Goal: Task Accomplishment & Management: Manage account settings

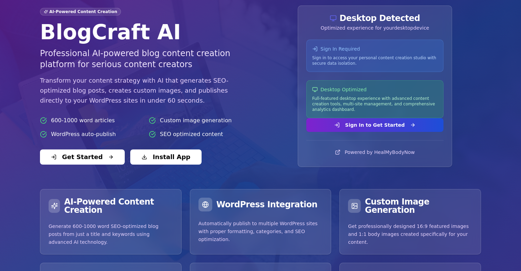
click at [380, 125] on button "Sign In to Get Started" at bounding box center [375, 125] width 137 height 14
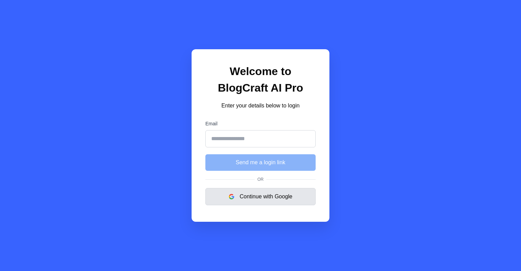
click at [279, 191] on button "Continue with Google" at bounding box center [260, 196] width 110 height 17
click at [277, 199] on button "Continue with Google" at bounding box center [260, 196] width 110 height 17
click at [264, 203] on button "Continue with Google" at bounding box center [260, 196] width 110 height 17
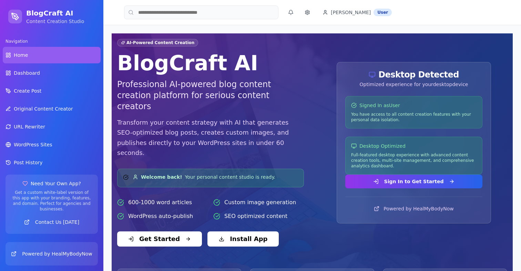
click at [60, 82] on ul "Home Dashboard Create Post Original Content Creator URL Rewriter WordPress Site…" at bounding box center [52, 118] width 98 height 142
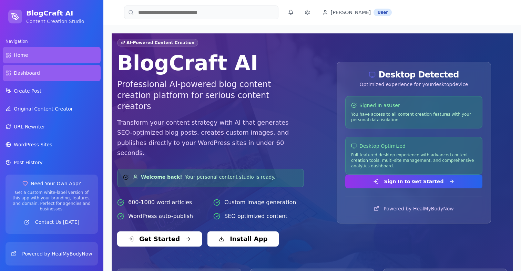
click at [54, 73] on link "Dashboard" at bounding box center [52, 73] width 98 height 17
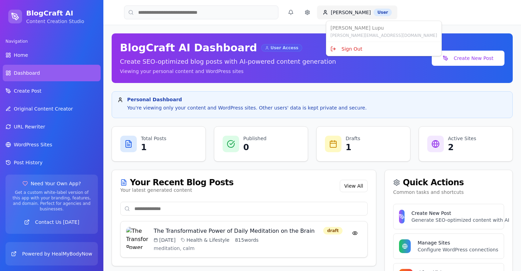
click at [341, 14] on html "BlogCraft AI Content Creation Studio Navigation Home Dashboard Create Post Orig…" at bounding box center [260, 153] width 521 height 306
click at [346, 51] on div "Sign Out" at bounding box center [384, 48] width 112 height 11
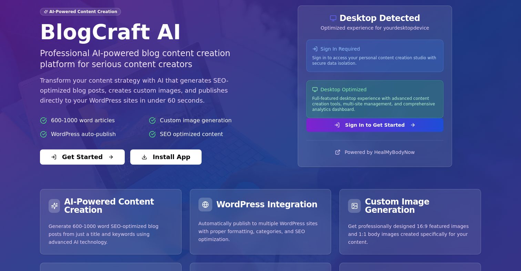
click at [354, 130] on button "Sign In to Get Started" at bounding box center [375, 125] width 137 height 14
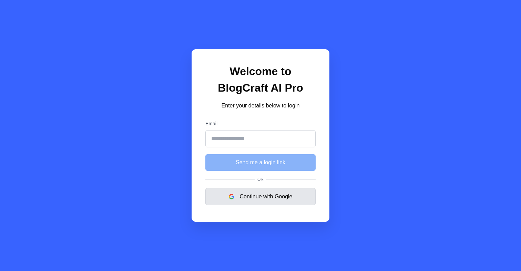
click at [262, 192] on button "Continue with Google" at bounding box center [260, 196] width 110 height 17
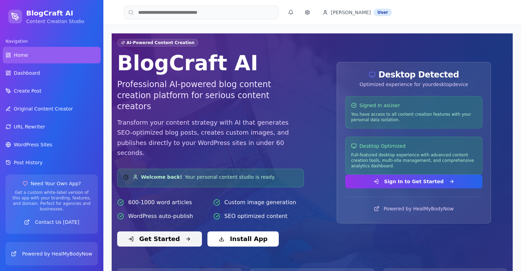
click at [146, 232] on button "Get Started" at bounding box center [159, 239] width 85 height 15
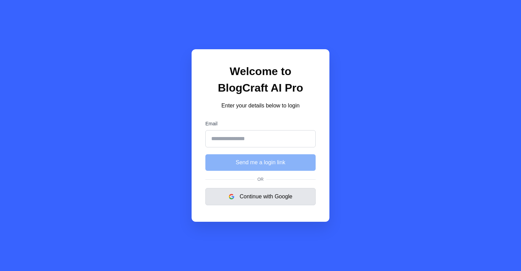
click at [258, 195] on button "Continue with Google" at bounding box center [260, 196] width 110 height 17
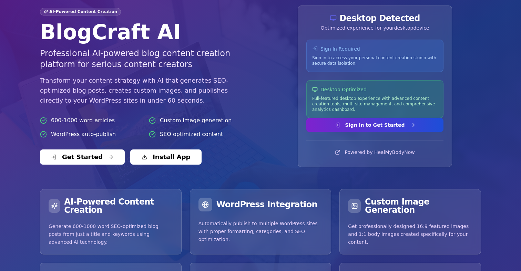
click at [340, 128] on button "Sign In to Get Started" at bounding box center [375, 125] width 137 height 14
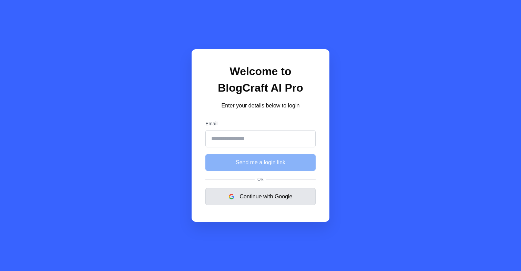
click at [255, 189] on button "Continue with Google" at bounding box center [260, 196] width 110 height 17
click at [255, 192] on button "Continue with Google" at bounding box center [260, 196] width 110 height 17
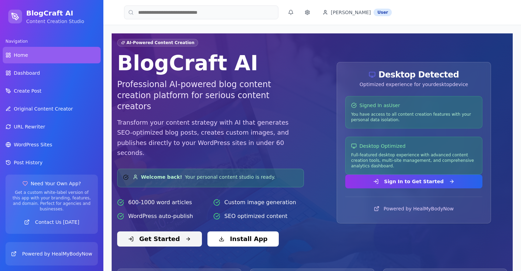
click at [156, 232] on button "Get Started" at bounding box center [159, 239] width 85 height 15
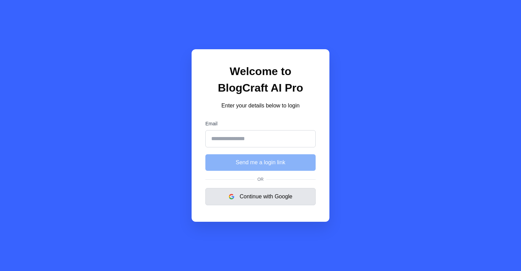
click at [260, 194] on button "Continue with Google" at bounding box center [260, 196] width 110 height 17
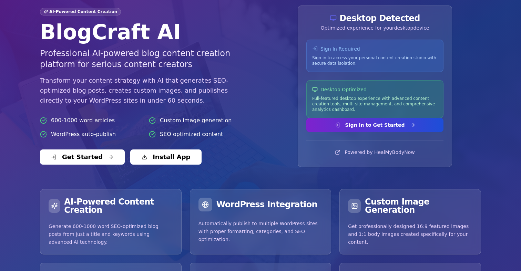
click at [356, 129] on button "Sign In to Get Started" at bounding box center [375, 125] width 137 height 14
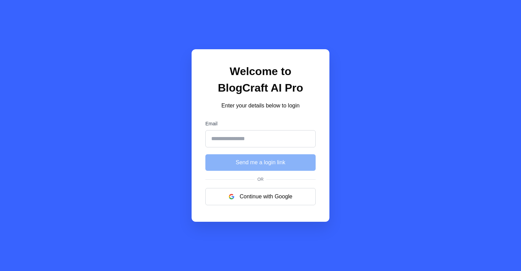
click at [278, 185] on div "Welcome to BlogCraft AI Pro Enter your details below to login Email Send me a l…" at bounding box center [261, 135] width 138 height 173
click at [278, 193] on button "Continue with Google" at bounding box center [260, 196] width 110 height 17
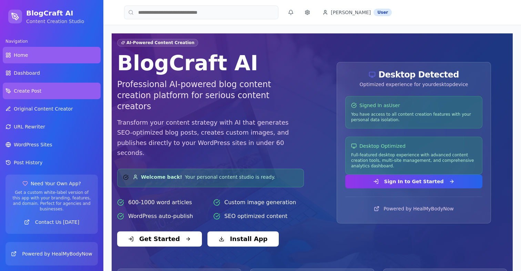
click at [62, 90] on link "Create Post" at bounding box center [52, 91] width 98 height 17
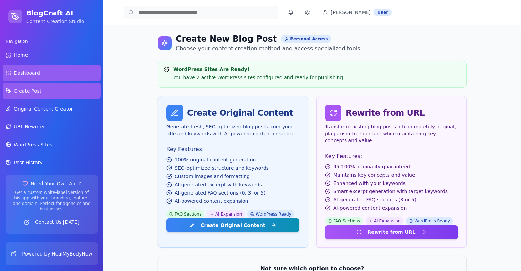
click at [30, 78] on link "Dashboard" at bounding box center [52, 73] width 98 height 17
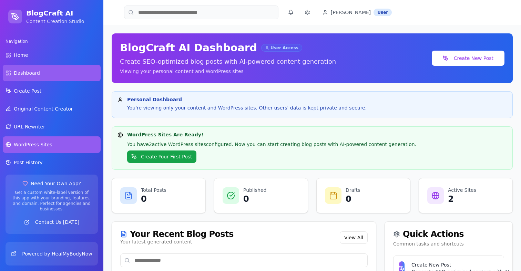
click at [49, 143] on span "WordPress Sites" at bounding box center [33, 144] width 38 height 7
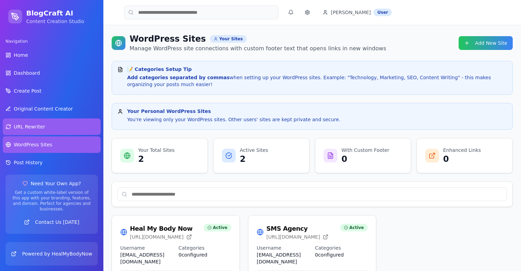
click at [47, 124] on link "URL Rewriter" at bounding box center [52, 127] width 98 height 17
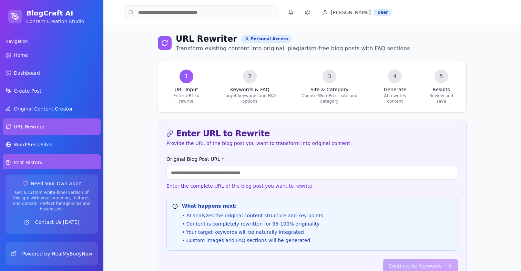
click at [43, 163] on link "Post History" at bounding box center [52, 162] width 98 height 17
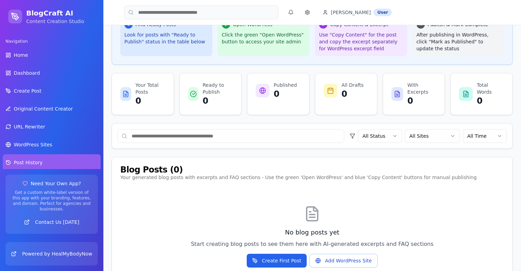
scroll to position [161, 0]
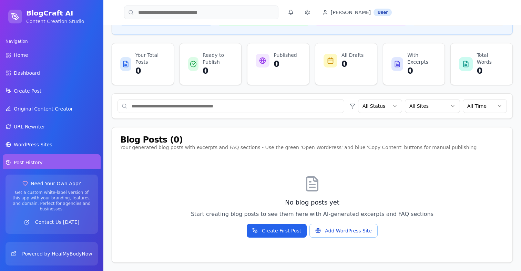
click at [36, 136] on ul "Home Dashboard Create Post Original Content Creator URL Rewriter WordPress Site…" at bounding box center [52, 118] width 98 height 142
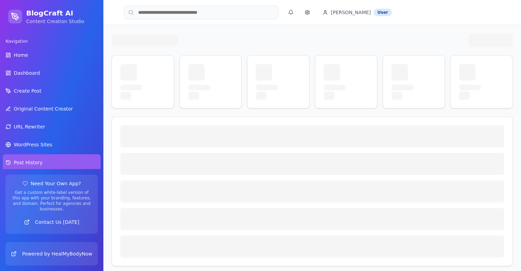
click at [35, 167] on link "Post History" at bounding box center [52, 162] width 98 height 17
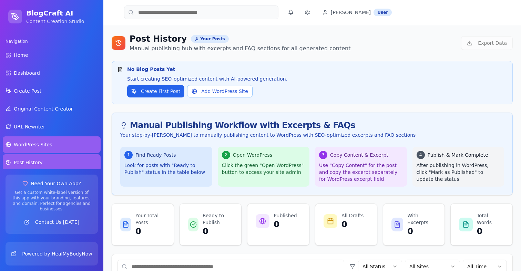
click at [29, 143] on span "WordPress Sites" at bounding box center [33, 144] width 38 height 7
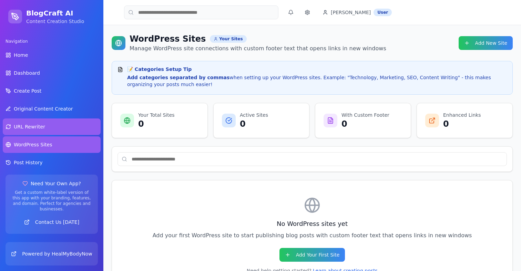
click at [45, 128] on link "URL Rewriter" at bounding box center [52, 127] width 98 height 17
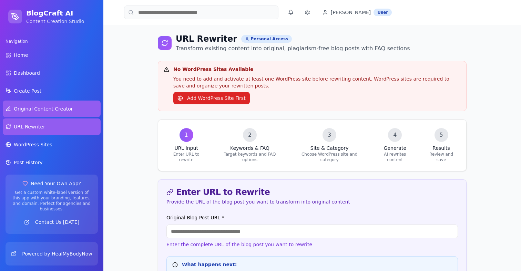
click at [45, 116] on link "Original Content Creator" at bounding box center [52, 109] width 98 height 17
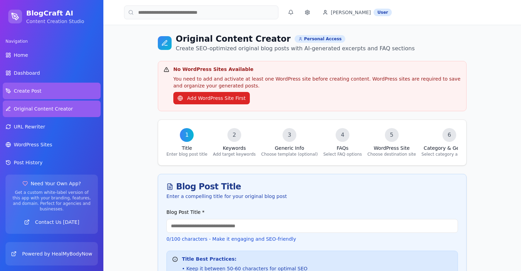
click at [44, 91] on link "Create Post" at bounding box center [52, 91] width 98 height 17
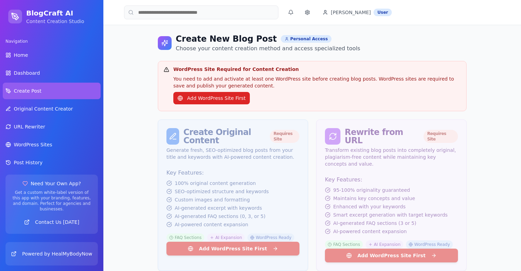
scroll to position [93, 0]
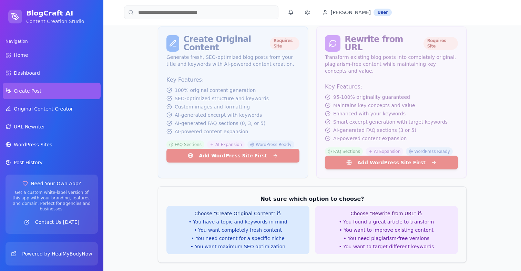
click at [401, 164] on div "Create Original Content Requires Site Generate fresh, SEO-optimized blog posts …" at bounding box center [312, 103] width 309 height 152
click at [260, 157] on div "Create Original Content Requires Site Generate fresh, SEO-optimized blog posts …" at bounding box center [312, 103] width 309 height 152
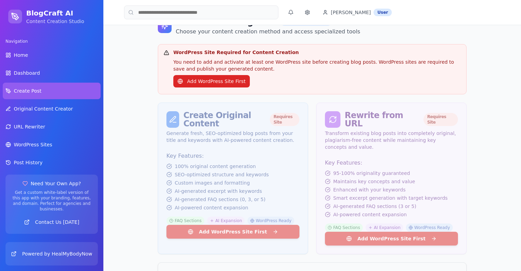
scroll to position [0, 0]
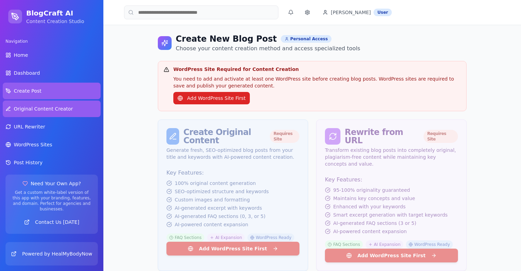
click at [51, 112] on span "Original Content Creator" at bounding box center [43, 109] width 59 height 7
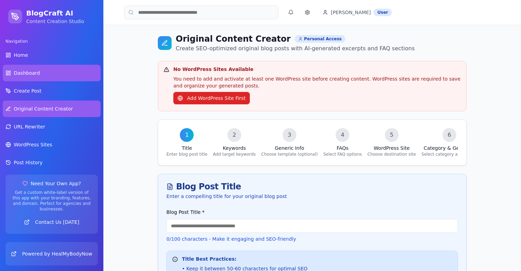
click at [46, 74] on link "Dashboard" at bounding box center [52, 73] width 98 height 17
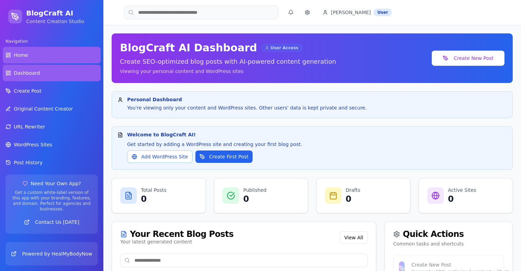
click at [46, 55] on link "Home" at bounding box center [52, 55] width 98 height 17
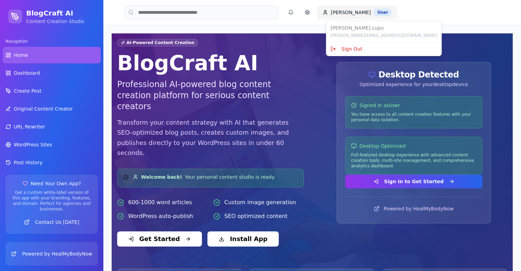
click at [335, 12] on html "BlogCraft AI Content Creation Studio Navigation Home Dashboard Create Post Orig…" at bounding box center [260, 210] width 521 height 420
click at [340, 49] on div "Sign Out" at bounding box center [384, 48] width 112 height 11
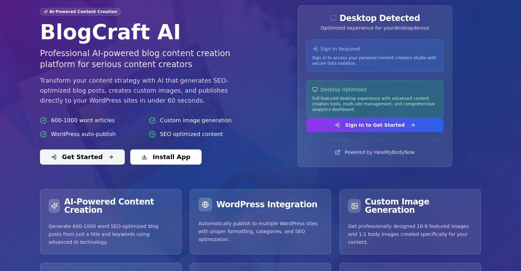
click at [97, 151] on button "Get Started" at bounding box center [82, 157] width 85 height 15
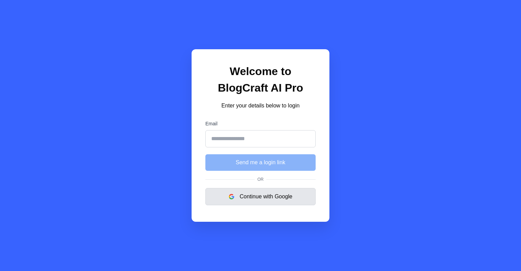
click at [263, 194] on button "Continue with Google" at bounding box center [260, 196] width 110 height 17
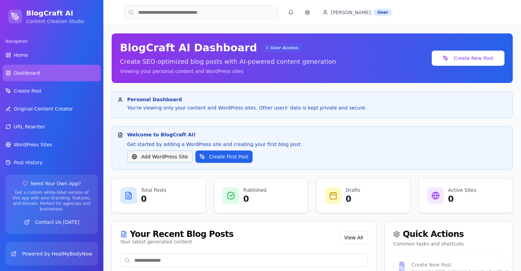
click at [183, 157] on button "Add WordPress Site" at bounding box center [160, 157] width 66 height 12
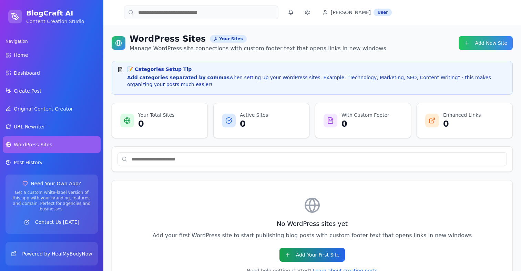
click at [314, 257] on button "Add Your First Site" at bounding box center [313, 255] width 66 height 14
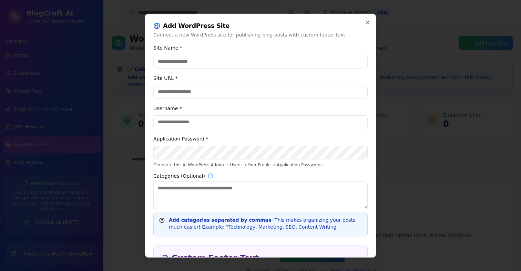
click at [200, 60] on input "Site Name *" at bounding box center [260, 61] width 214 height 14
type input "****"
type input "********"
click at [193, 124] on input "Username *" at bounding box center [260, 122] width 214 height 14
click at [190, 123] on input "Username *" at bounding box center [260, 122] width 214 height 14
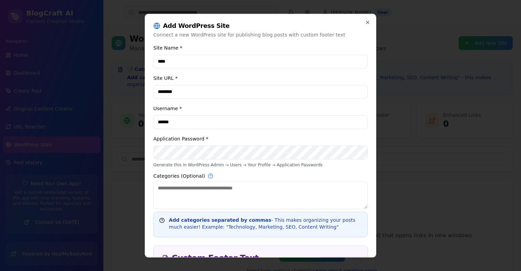
type input "******"
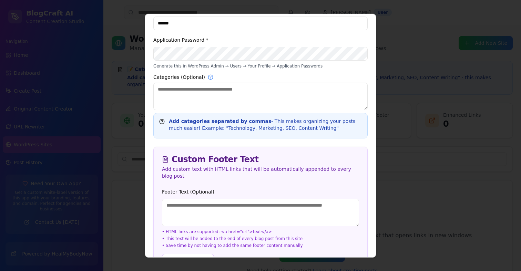
scroll to position [114, 0]
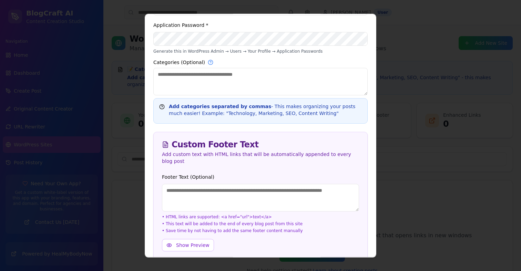
click at [221, 80] on textarea "Categories (Optional)" at bounding box center [260, 82] width 214 height 28
type textarea "****"
click at [223, 193] on textarea "Footer Text (Optional)" at bounding box center [260, 198] width 197 height 28
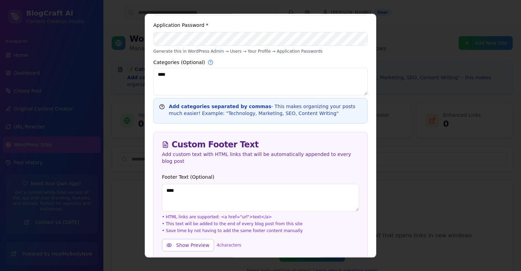
scroll to position [145, 0]
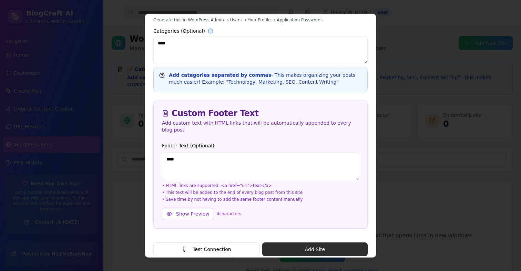
type textarea "****"
click at [295, 242] on button "Add Site" at bounding box center [315, 249] width 106 height 14
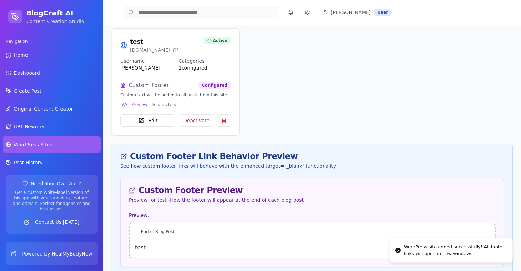
scroll to position [0, 0]
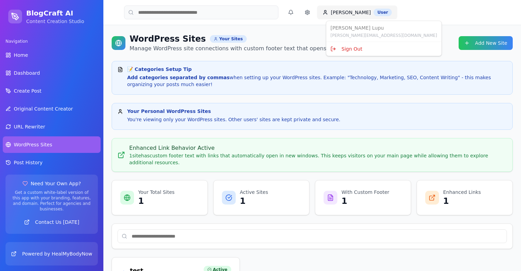
click at [336, 11] on html "BlogCraft AI Content Creation Studio Navigation Home Dashboard Create Post Orig…" at bounding box center [260, 256] width 521 height 513
click at [342, 46] on div "Sign Out" at bounding box center [384, 48] width 112 height 11
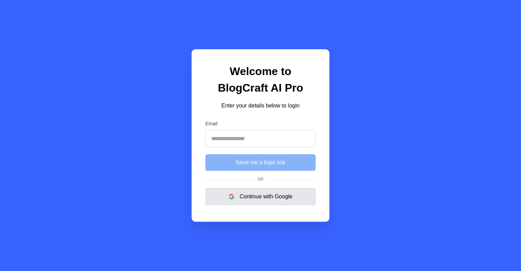
click at [270, 199] on button "Continue with Google" at bounding box center [260, 196] width 110 height 17
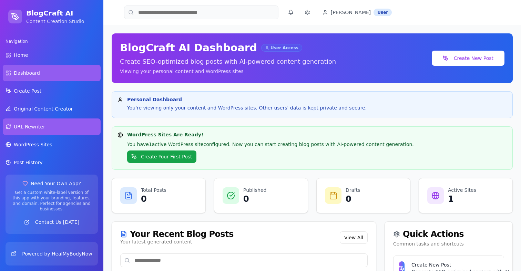
click at [60, 129] on link "URL Rewriter" at bounding box center [52, 127] width 98 height 17
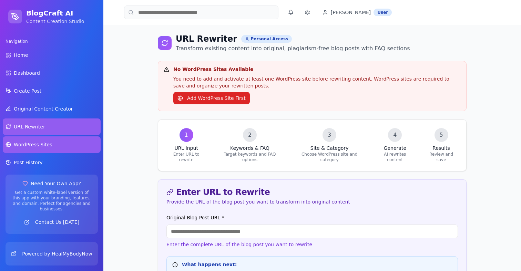
click at [60, 140] on link "WordPress Sites" at bounding box center [52, 145] width 98 height 17
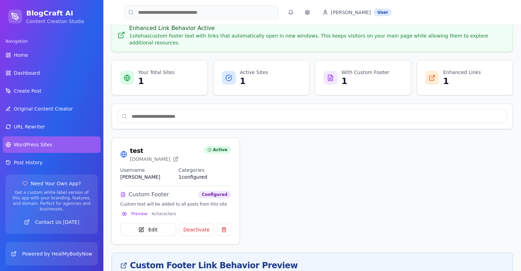
scroll to position [140, 0]
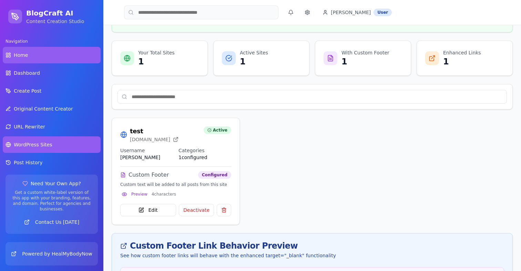
click at [53, 61] on link "Home" at bounding box center [52, 55] width 98 height 17
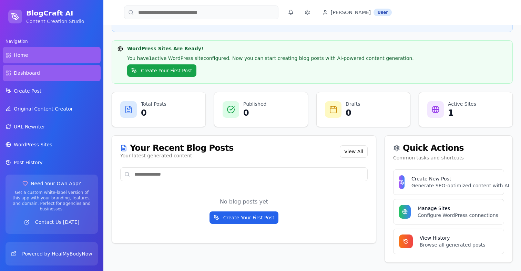
click at [47, 58] on link "Home" at bounding box center [52, 55] width 98 height 17
click at [47, 55] on link "Home" at bounding box center [52, 55] width 98 height 17
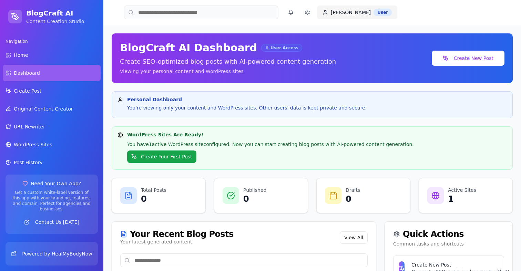
click at [335, 15] on html "BlogCraft AI Content Creation Studio Navigation Home Dashboard Create Post Orig…" at bounding box center [260, 179] width 521 height 358
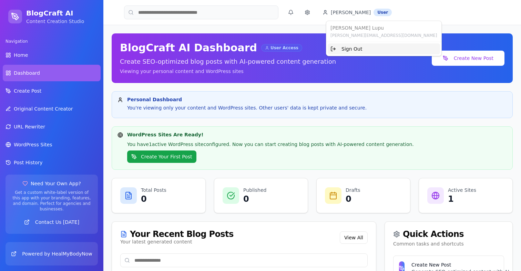
click at [338, 46] on div "Sign Out" at bounding box center [384, 48] width 112 height 11
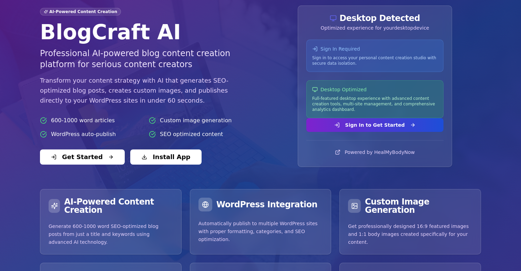
click at [375, 127] on button "Sign In to Get Started" at bounding box center [375, 125] width 137 height 14
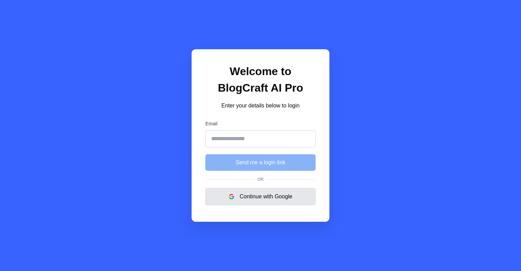
click at [291, 197] on button "Continue with Google" at bounding box center [260, 196] width 110 height 17
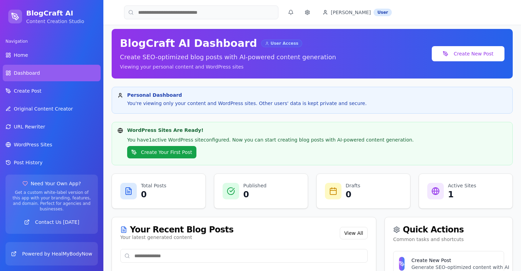
scroll to position [6, 0]
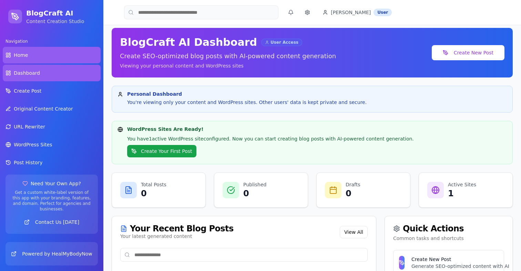
click at [55, 55] on link "Home" at bounding box center [52, 55] width 98 height 17
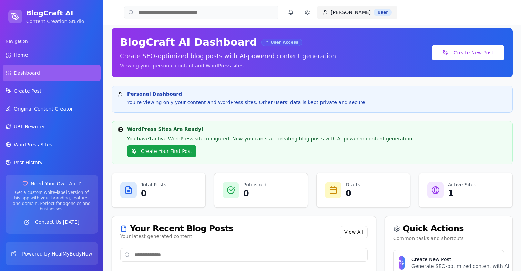
click at [341, 12] on html "BlogCraft AI Content Creation Studio Navigation Home Dashboard Create Post Orig…" at bounding box center [260, 173] width 521 height 358
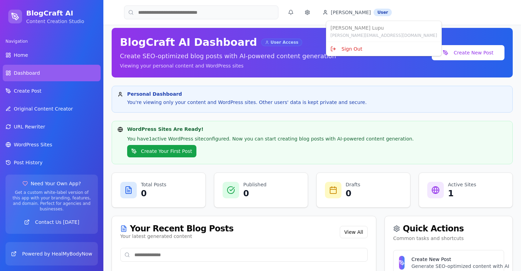
click at [320, 119] on html "BlogCraft AI Content Creation Studio Navigation Home Dashboard Create Post Orig…" at bounding box center [260, 173] width 521 height 358
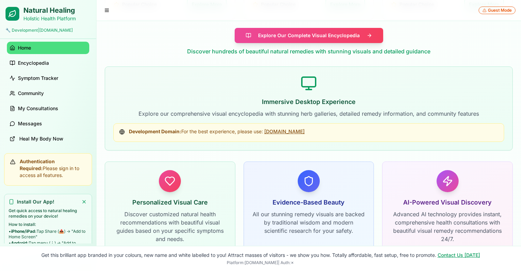
scroll to position [642, 0]
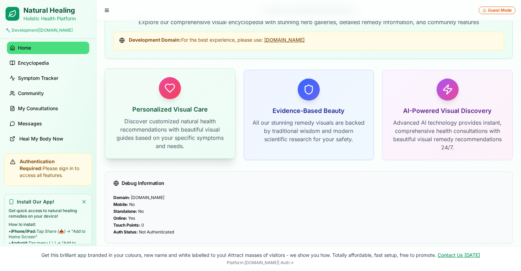
click at [147, 104] on div "Personalized Visual Care Discover customized natural health recommendations wit…" at bounding box center [170, 114] width 130 height 90
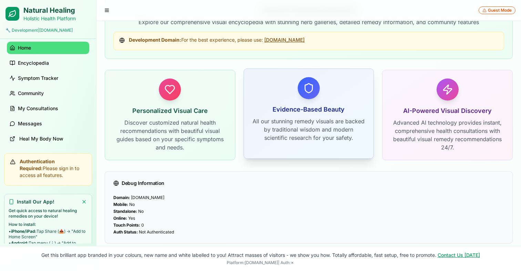
click at [301, 106] on h3 "Evidence-Based Beauty" at bounding box center [308, 110] width 113 height 10
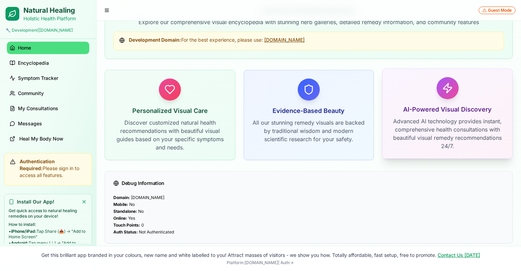
click at [438, 104] on div "AI-Powered Visual Discovery Advanced AI technology provides instant, comprehens…" at bounding box center [448, 114] width 130 height 90
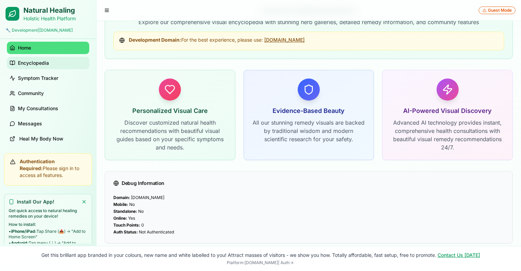
click at [38, 67] on span "Encyclopedia" at bounding box center [33, 63] width 31 height 7
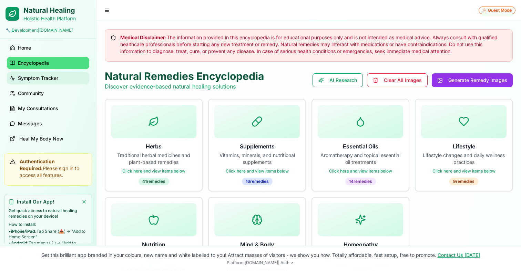
click at [36, 82] on span "Symptom Tracker" at bounding box center [38, 78] width 40 height 7
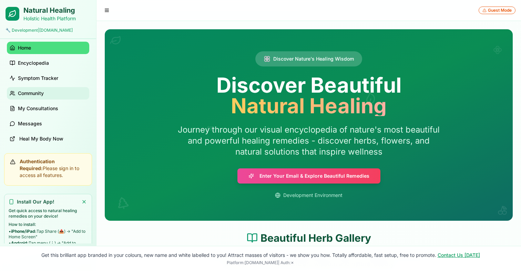
click at [33, 97] on span "Community" at bounding box center [31, 93] width 26 height 7
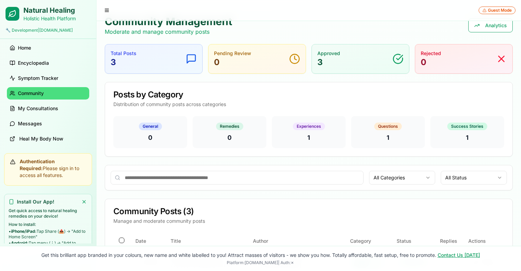
scroll to position [104, 0]
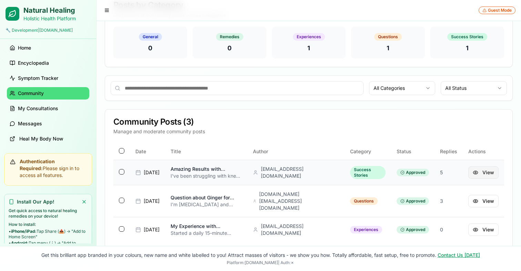
click at [484, 172] on button "View" at bounding box center [484, 173] width 30 height 12
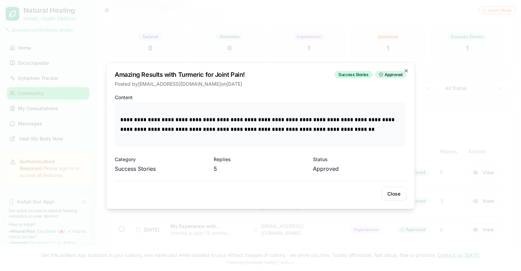
click at [456, 159] on div at bounding box center [260, 135] width 521 height 271
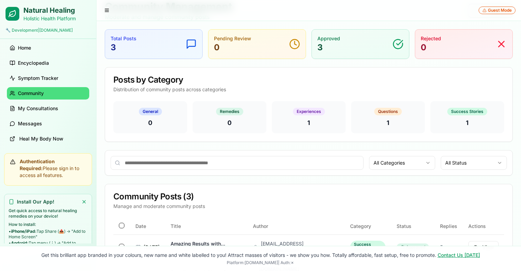
scroll to position [0, 0]
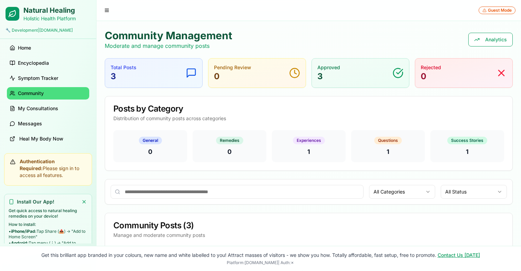
click at [44, 113] on ul "Home Encyclopedia Symptom Tracker Community My Consultations Messages Heal My B…" at bounding box center [48, 93] width 91 height 103
click at [44, 114] on link "My Consultations" at bounding box center [48, 108] width 82 height 12
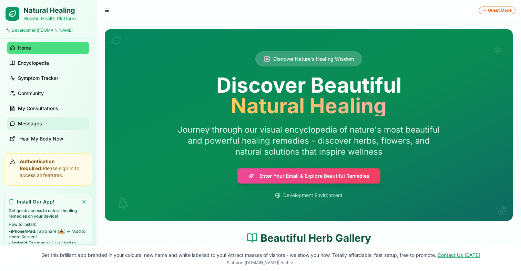
click at [36, 127] on span "Messages" at bounding box center [30, 123] width 24 height 7
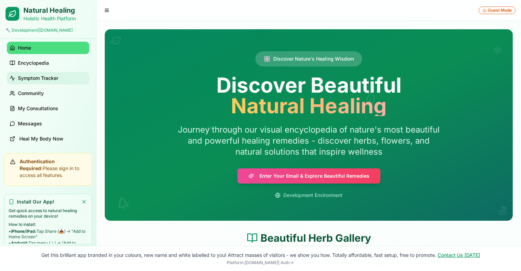
click at [44, 82] on span "Symptom Tracker" at bounding box center [38, 78] width 40 height 7
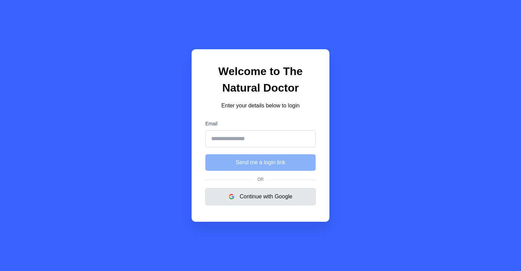
click at [272, 192] on button "Continue with Google" at bounding box center [260, 196] width 110 height 17
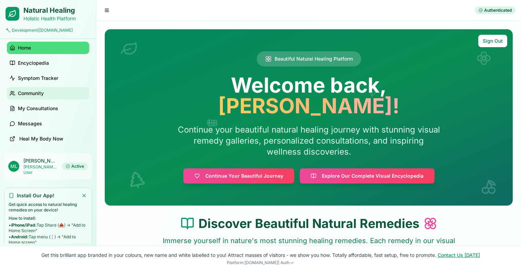
click at [47, 100] on link "Community" at bounding box center [48, 93] width 82 height 12
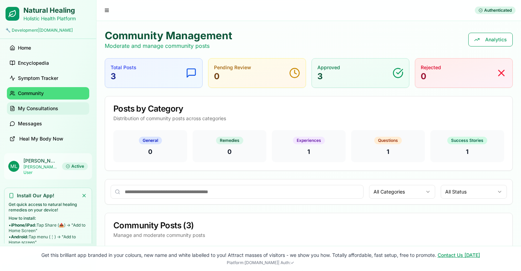
click at [44, 115] on link "My Consultations" at bounding box center [48, 108] width 82 height 12
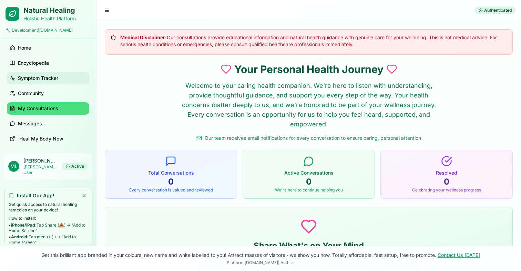
click at [50, 82] on span "Symptom Tracker" at bounding box center [38, 78] width 40 height 7
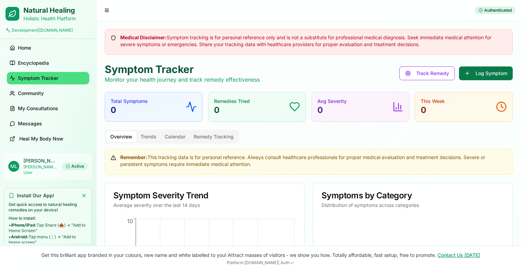
click at [486, 79] on button "Log Symptom" at bounding box center [486, 74] width 54 height 14
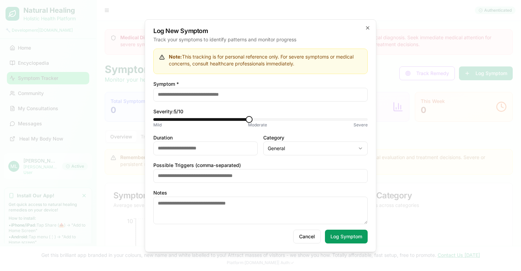
click at [264, 97] on input "Symptom *" at bounding box center [260, 95] width 214 height 14
type input "*****"
click at [227, 149] on input "Duration" at bounding box center [205, 149] width 104 height 14
type input "*"
click at [339, 228] on div "Note: This tracking is for personal reference only. For severe symptoms or medi…" at bounding box center [260, 146] width 214 height 195
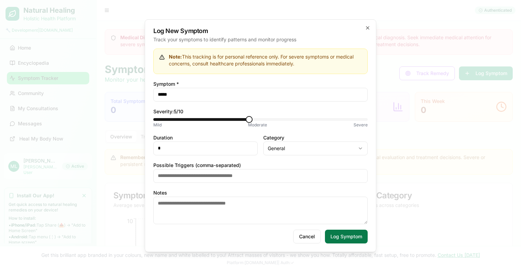
click at [339, 230] on button "Log Symptom" at bounding box center [346, 237] width 43 height 14
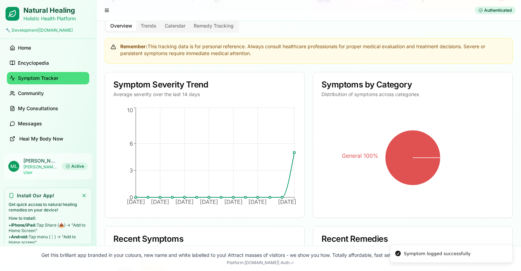
scroll to position [162, 0]
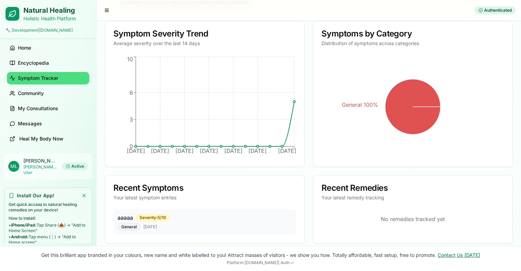
click at [42, 164] on p "Michal Lupu" at bounding box center [40, 161] width 34 height 7
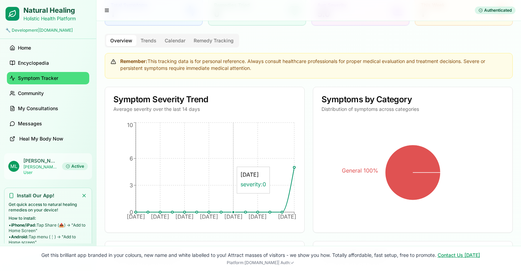
scroll to position [0, 0]
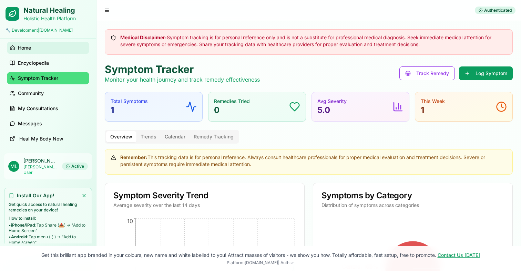
click at [25, 51] on span "Home" at bounding box center [24, 47] width 13 height 7
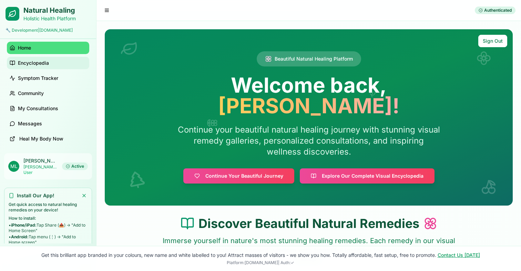
click at [41, 67] on span "Encyclopedia" at bounding box center [33, 63] width 31 height 7
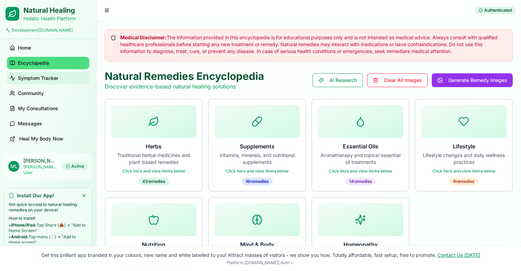
click at [41, 82] on span "Symptom Tracker" at bounding box center [38, 78] width 40 height 7
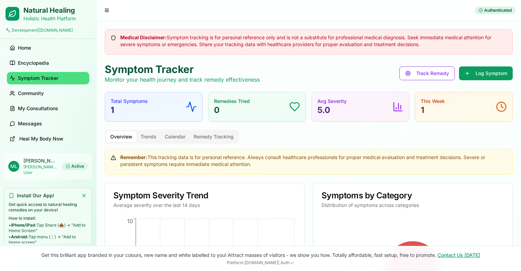
click at [46, 97] on ul "Home Encyclopedia Symptom Tracker Community My Consultations Messages Heal My B…" at bounding box center [48, 93] width 91 height 103
click at [46, 100] on link "Community" at bounding box center [48, 93] width 82 height 12
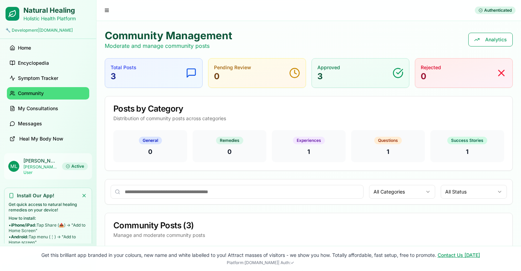
scroll to position [104, 0]
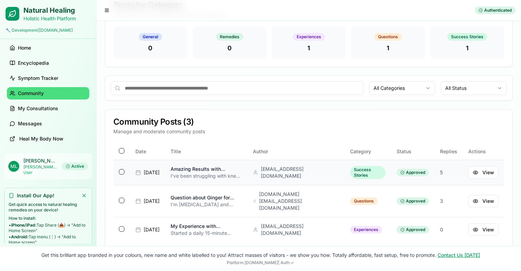
click at [128, 172] on td at bounding box center [121, 172] width 17 height 25
click at [123, 172] on button "button" at bounding box center [122, 172] width 6 height 6
click at [66, 115] on link "My Consultations" at bounding box center [48, 108] width 82 height 12
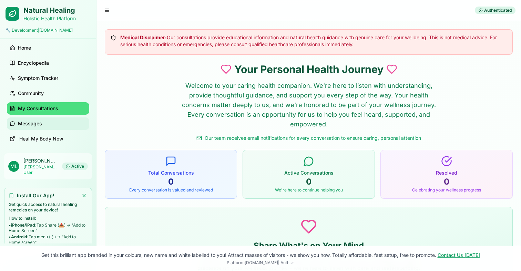
click at [42, 130] on link "Messages" at bounding box center [48, 124] width 82 height 12
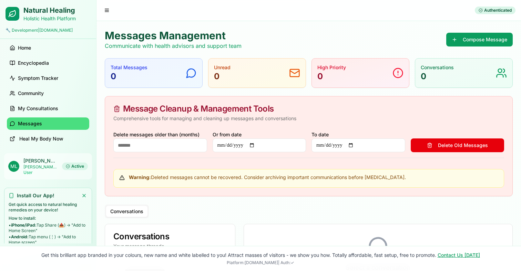
click at [60, 143] on ul "Home Encyclopedia Symptom Tracker Community My Consultations Messages Heal My B…" at bounding box center [48, 93] width 91 height 103
click at [44, 84] on link "Symptom Tracker" at bounding box center [48, 78] width 82 height 12
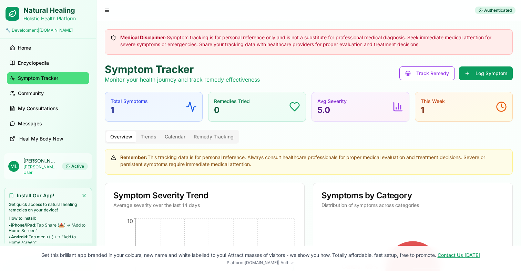
click at [36, 170] on p "michal@blocks.diy" at bounding box center [40, 167] width 34 height 6
click at [79, 170] on div "Active" at bounding box center [75, 167] width 26 height 8
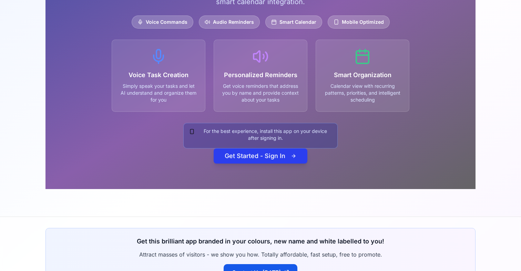
scroll to position [164, 0]
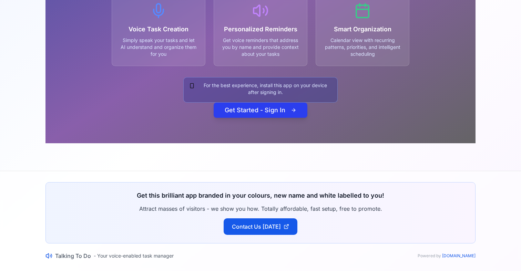
click at [244, 107] on button "Get Started - Sign In" at bounding box center [261, 110] width 94 height 15
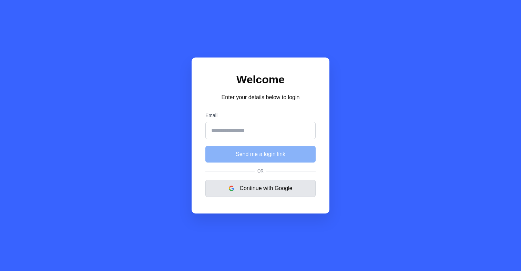
click at [254, 192] on button "Continue with Google" at bounding box center [260, 188] width 110 height 17
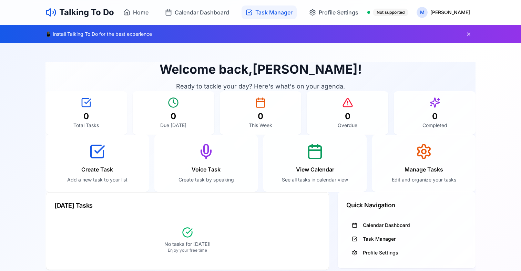
click at [275, 15] on span "Task Manager" at bounding box center [273, 12] width 37 height 8
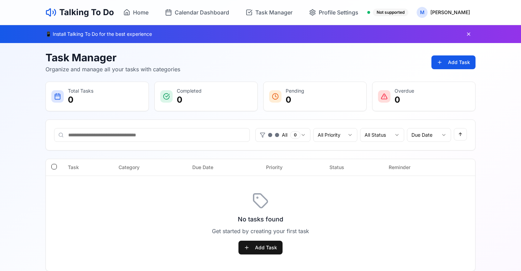
click at [257, 255] on div "No tasks found Get started by creating your first task Add Task" at bounding box center [261, 223] width 430 height 95
click at [263, 252] on button "Add Task" at bounding box center [261, 248] width 44 height 14
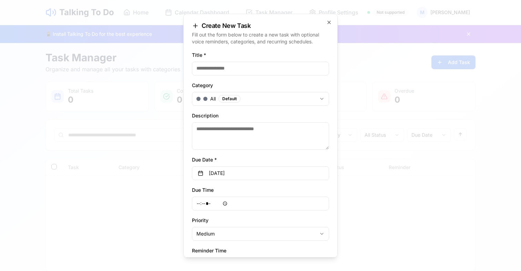
click at [213, 74] on input "Title *" at bounding box center [260, 68] width 137 height 14
click at [221, 72] on input "******" at bounding box center [260, 68] width 137 height 14
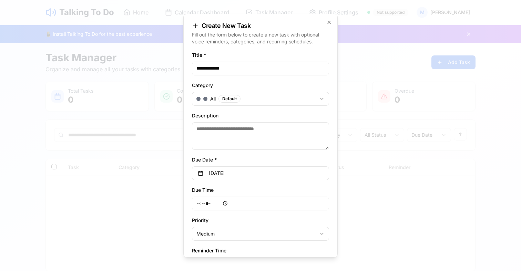
type input "**********"
click at [249, 102] on body "**********" at bounding box center [260, 207] width 521 height 415
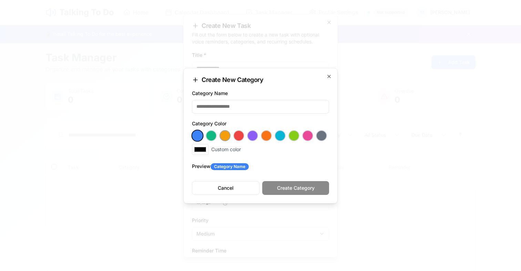
click at [229, 132] on button "Select color #F59E0B" at bounding box center [225, 135] width 11 height 11
type input "*******"
click at [226, 112] on input "Category Name" at bounding box center [260, 107] width 137 height 14
type input "*"
type input "*******"
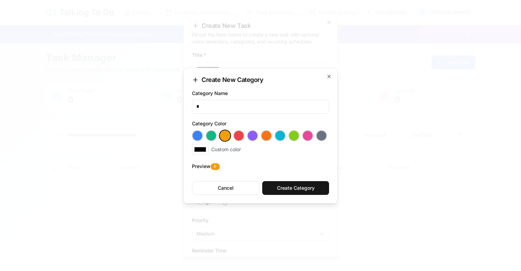
type input "**"
type input "*******"
type input "***"
type input "*******"
type input "***"
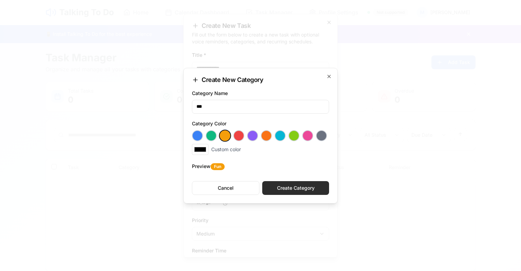
click at [292, 194] on button "Create Category" at bounding box center [295, 188] width 67 height 14
type input "*******"
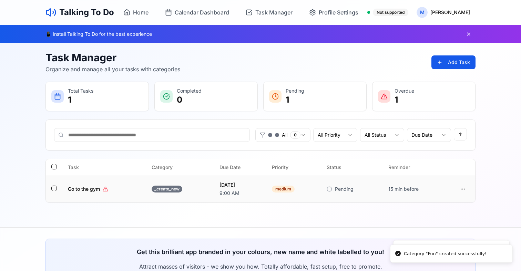
click at [407, 191] on div "15 min before" at bounding box center [417, 189] width 57 height 7
click at [458, 189] on html "Talking To Do Home Calendar Dashboard Task Manager Profile Settings Not support…" at bounding box center [260, 173] width 521 height 346
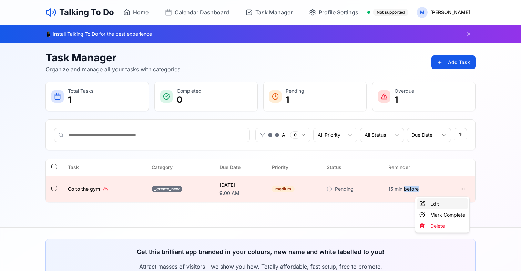
click at [454, 199] on div "Edit" at bounding box center [442, 204] width 51 height 11
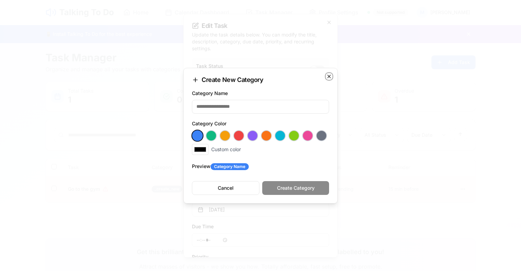
click at [330, 77] on icon "button" at bounding box center [330, 77] width 6 height 6
type input "*******"
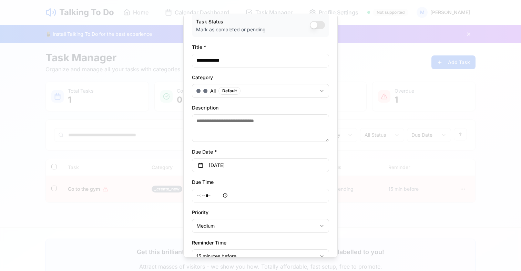
scroll to position [22, 0]
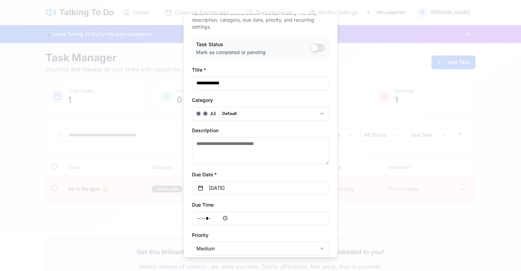
click at [247, 133] on div "Description Edit the detailed description of your task" at bounding box center [260, 145] width 137 height 39
click at [247, 141] on textarea "Description" at bounding box center [260, 151] width 137 height 28
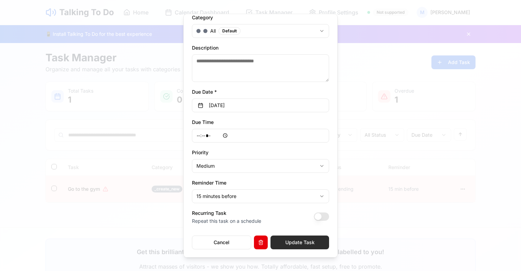
click at [290, 242] on button "Update Task" at bounding box center [300, 242] width 59 height 14
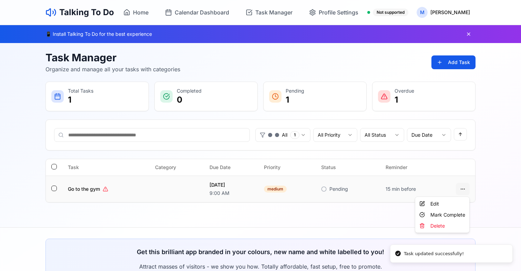
click at [460, 192] on html "Talking To Do Home Calendar Dashboard Task Manager Profile Settings Not support…" at bounding box center [260, 173] width 521 height 346
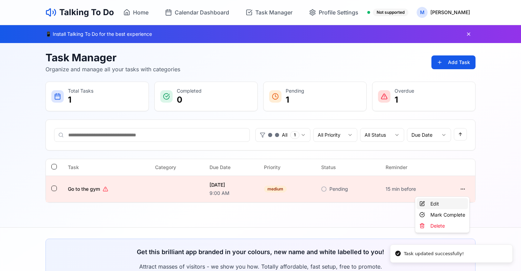
click at [444, 203] on div "Edit" at bounding box center [442, 204] width 51 height 11
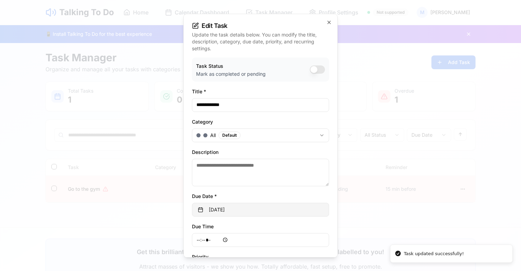
click at [238, 212] on button "[DATE]" at bounding box center [260, 210] width 137 height 14
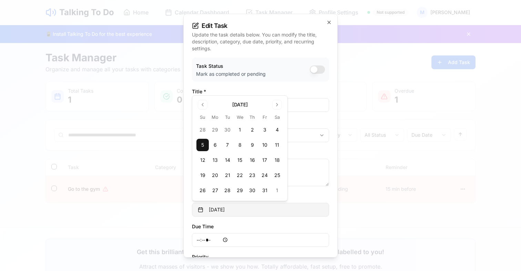
click at [238, 212] on button "[DATE]" at bounding box center [260, 210] width 137 height 14
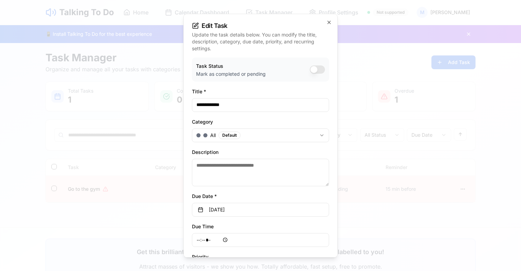
click at [237, 230] on div "Due Time ***** Change the time when this task is due" at bounding box center [260, 234] width 137 height 25
click at [225, 242] on input "*****" at bounding box center [260, 240] width 137 height 14
click at [219, 242] on input "*****" at bounding box center [260, 240] width 137 height 14
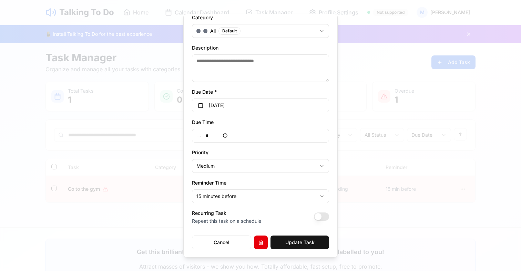
click at [215, 135] on input "*****" at bounding box center [260, 136] width 137 height 14
type input "*****"
click at [288, 239] on button "Update Task" at bounding box center [300, 242] width 59 height 14
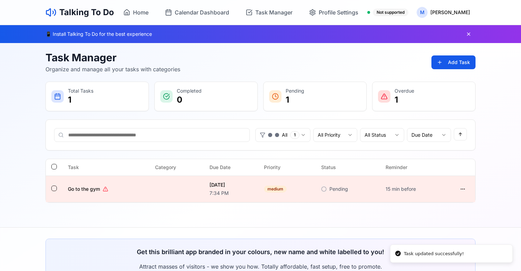
click at [289, 219] on div "Talking To Do Home Calendar Dashboard Task Manager Profile Settings Not support…" at bounding box center [260, 173] width 521 height 346
